Goal: Navigation & Orientation: Find specific page/section

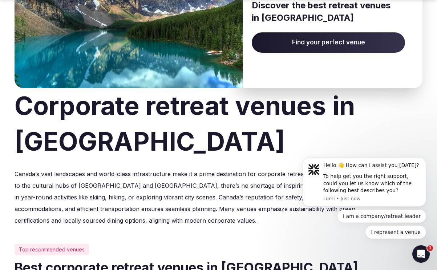
scroll to position [117, 0]
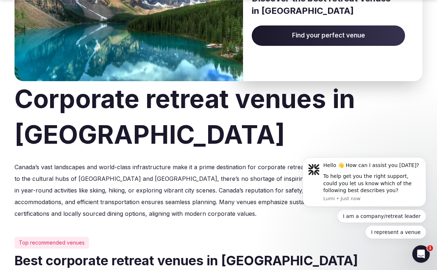
click at [288, 41] on span "Find your perfect venue" at bounding box center [328, 35] width 153 height 20
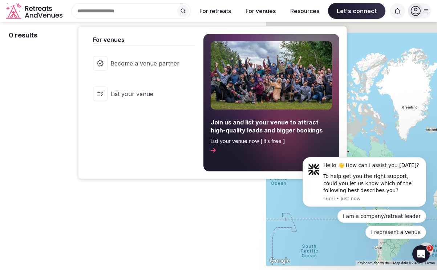
click at [263, 13] on button "For venues" at bounding box center [261, 11] width 42 height 16
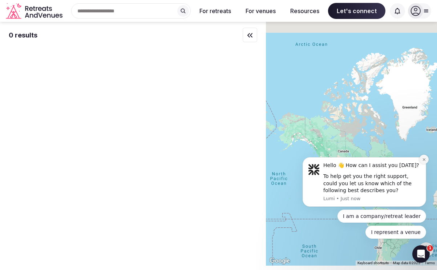
click at [423, 159] on icon "Dismiss notification" at bounding box center [424, 159] width 4 height 4
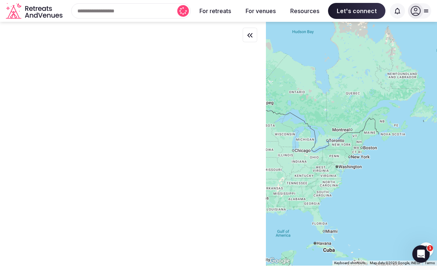
drag, startPoint x: 322, startPoint y: 115, endPoint x: 333, endPoint y: 115, distance: 11.3
click at [333, 115] on div at bounding box center [351, 144] width 171 height 244
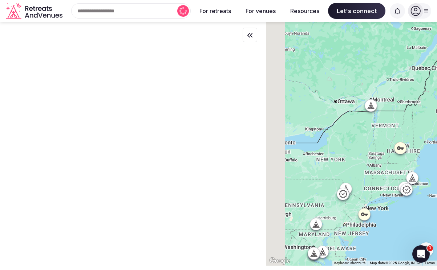
drag, startPoint x: 288, startPoint y: 82, endPoint x: 407, endPoint y: 178, distance: 152.6
click at [407, 178] on div at bounding box center [351, 144] width 171 height 244
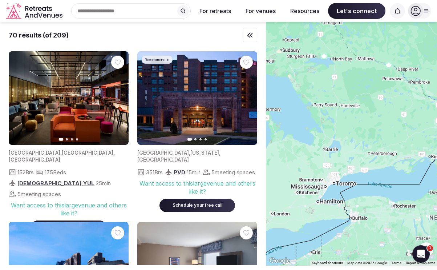
drag, startPoint x: 314, startPoint y: 150, endPoint x: 385, endPoint y: 159, distance: 71.8
click at [385, 159] on div at bounding box center [351, 144] width 171 height 244
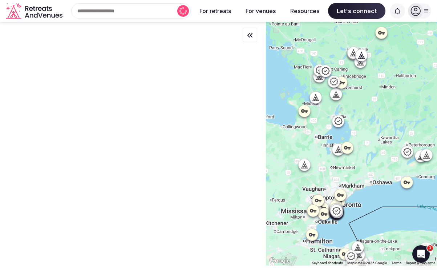
drag, startPoint x: 333, startPoint y: 156, endPoint x: 370, endPoint y: 151, distance: 37.1
click at [370, 151] on div at bounding box center [351, 144] width 171 height 244
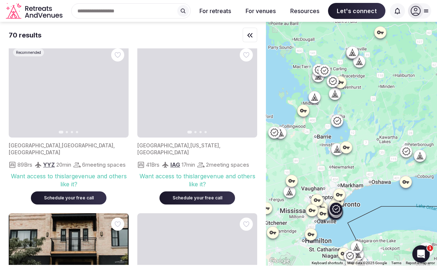
scroll to position [747, 0]
